Goal: Task Accomplishment & Management: Manage account settings

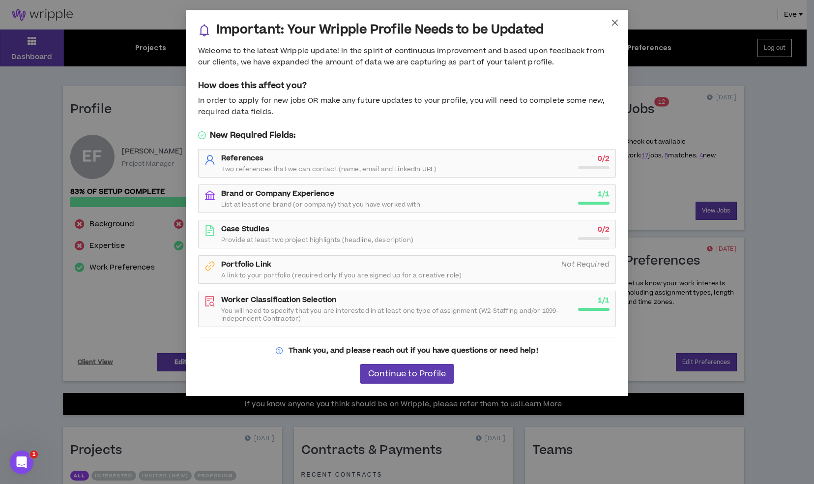
click at [614, 21] on icon "close" at bounding box center [615, 23] width 8 height 8
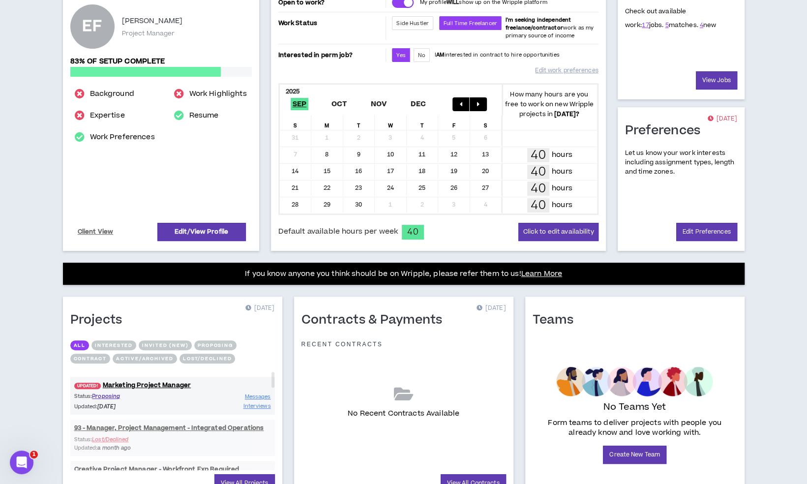
scroll to position [178, 0]
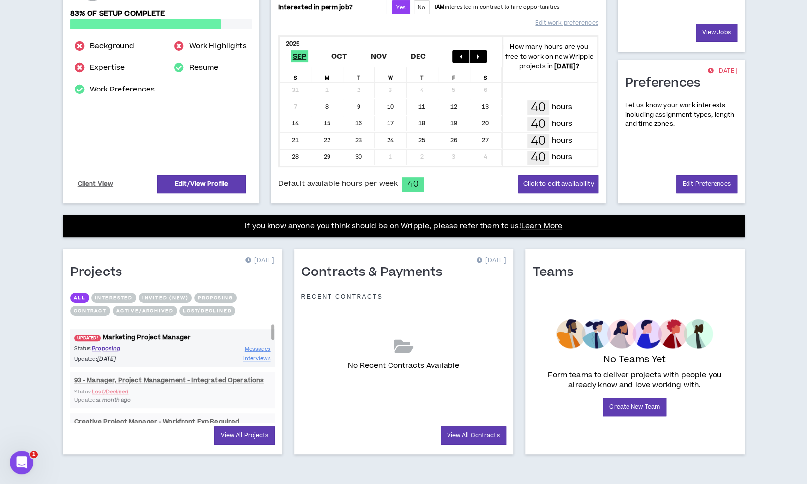
click at [157, 336] on link "UPDATED! Marketing Project Manager" at bounding box center [172, 337] width 205 height 9
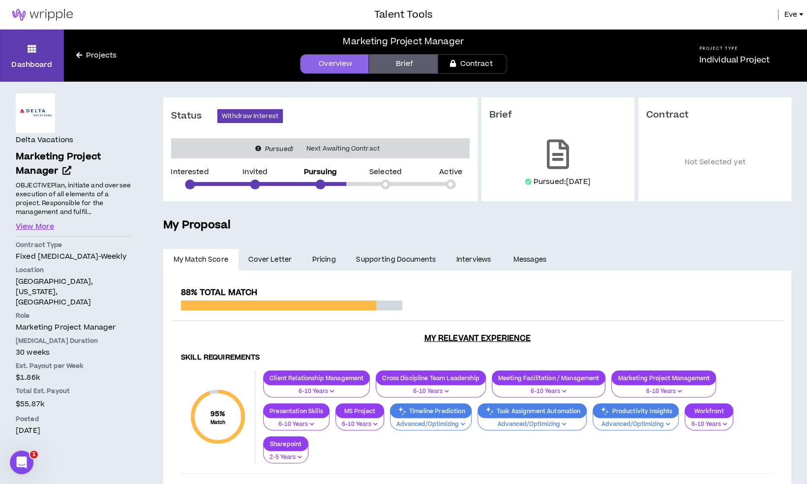
click at [318, 267] on link "Pricing" at bounding box center [324, 260] width 44 height 22
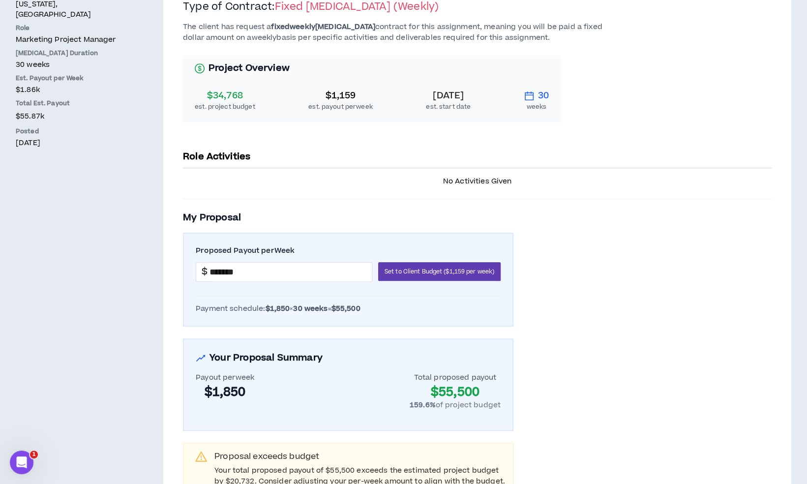
scroll to position [287, 0]
drag, startPoint x: 352, startPoint y: 97, endPoint x: 330, endPoint y: 99, distance: 21.2
click at [330, 99] on div "$1,159" at bounding box center [340, 96] width 64 height 14
copy div "1,159"
click at [466, 142] on div "The client has request a fixed weekly [MEDICAL_DATA] contract for this assignme…" at bounding box center [477, 258] width 588 height 473
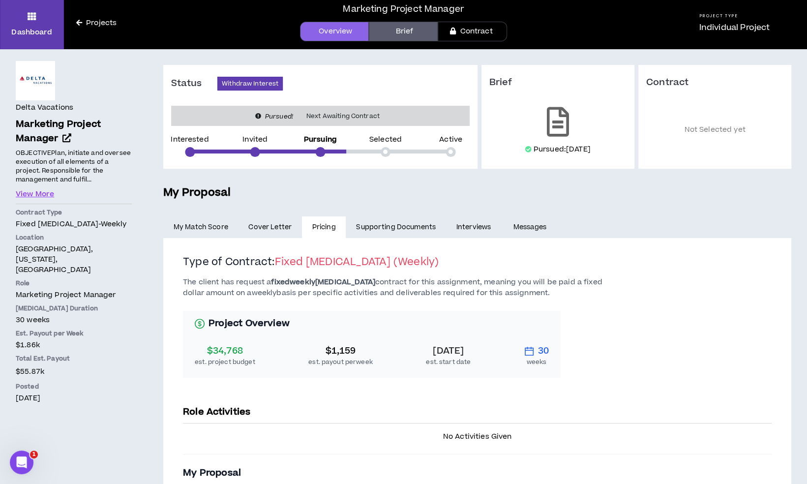
scroll to position [0, 0]
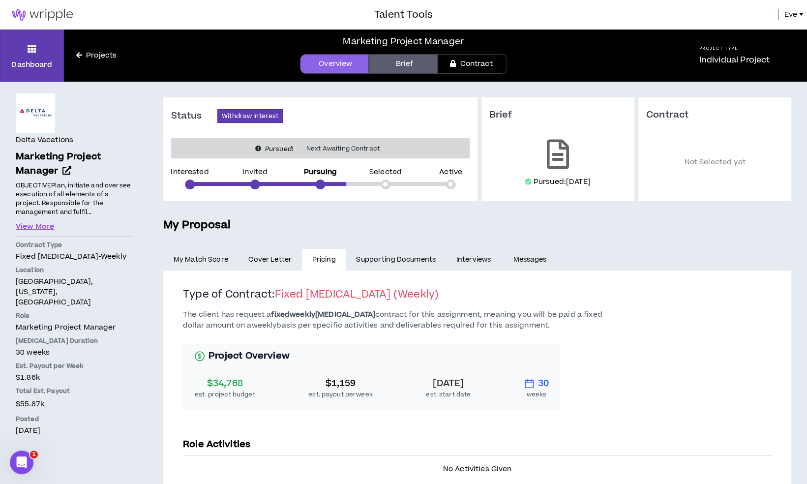
click at [283, 256] on span "Cover Letter" at bounding box center [269, 259] width 43 height 11
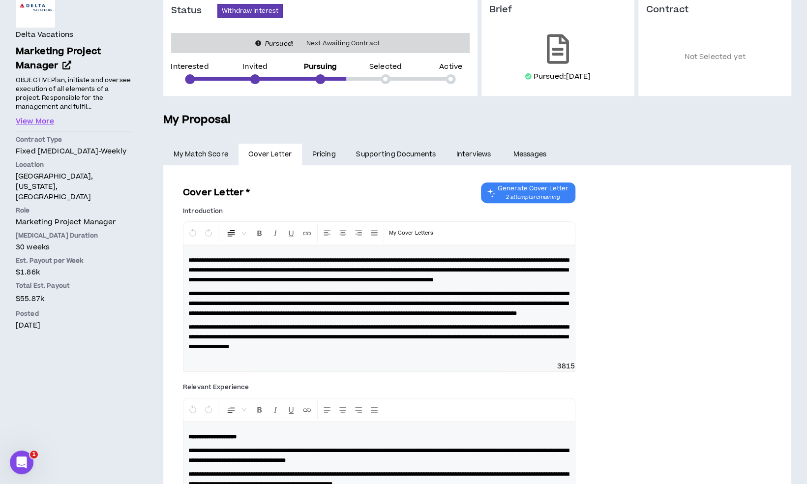
scroll to position [107, 0]
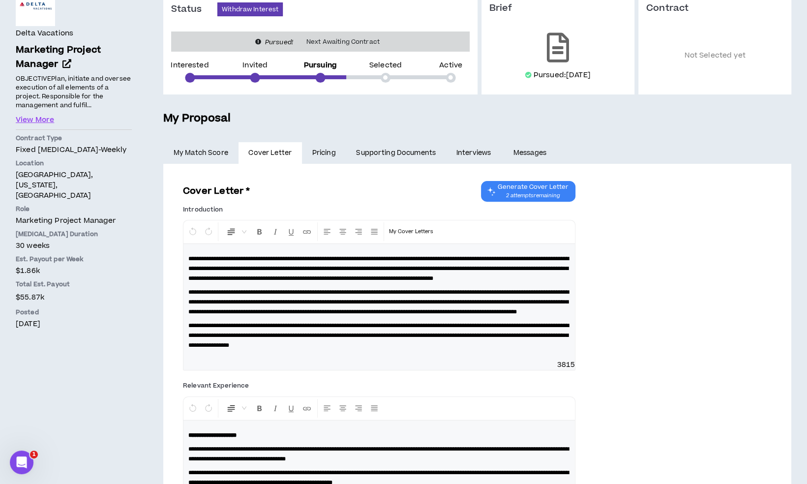
click at [327, 155] on link "Pricing" at bounding box center [324, 153] width 44 height 22
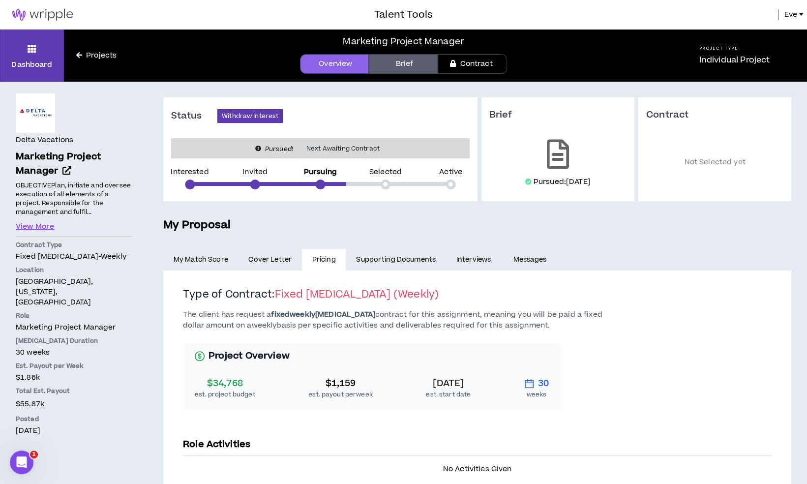
click at [791, 15] on span "Eve" at bounding box center [790, 14] width 13 height 11
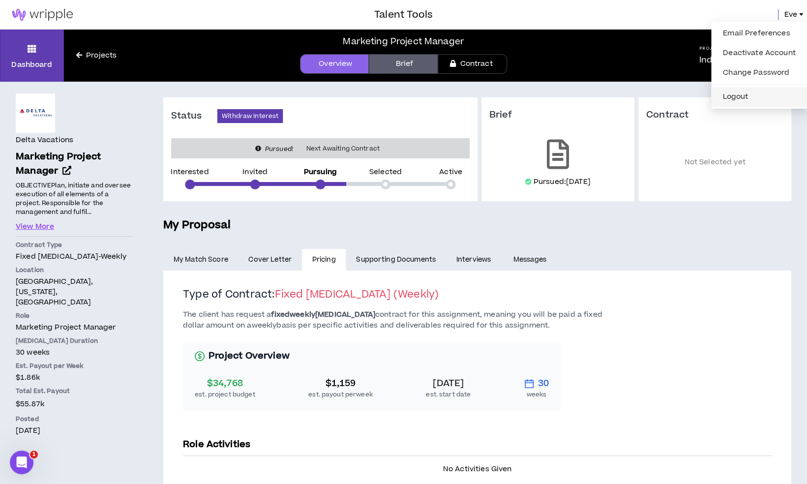
click at [752, 105] on li "Logout" at bounding box center [759, 97] width 96 height 20
click at [751, 94] on button "Logout" at bounding box center [759, 96] width 85 height 15
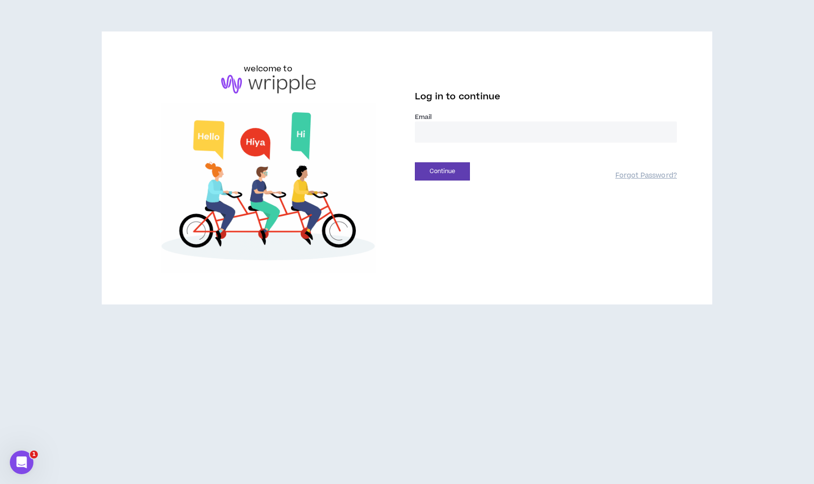
click at [458, 129] on input "email" at bounding box center [546, 131] width 262 height 21
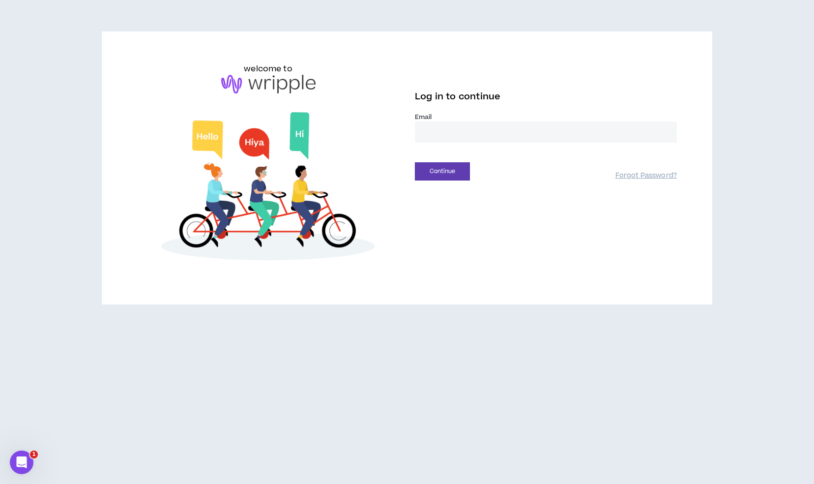
type input "**********"
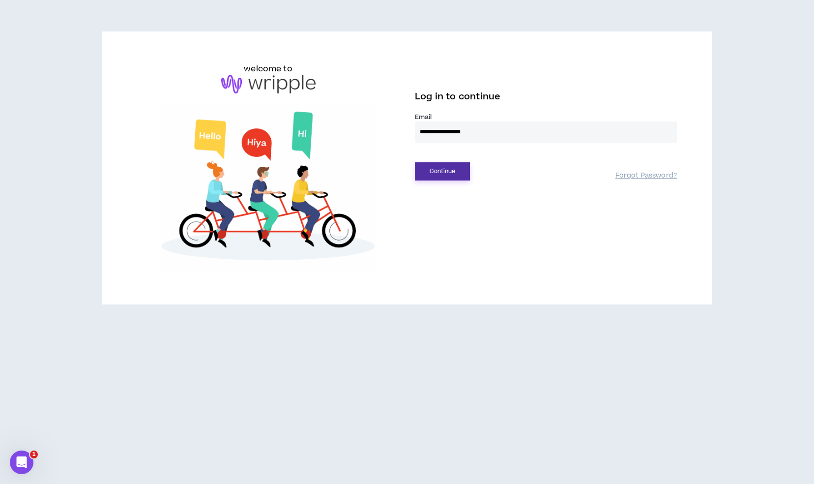
click at [454, 169] on button "Continue" at bounding box center [442, 171] width 55 height 18
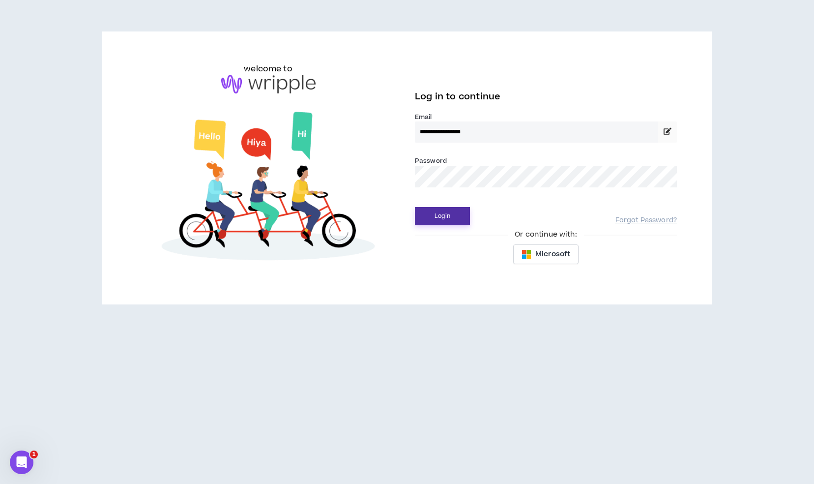
click at [451, 223] on button "Login" at bounding box center [442, 216] width 55 height 18
